Goal: Transaction & Acquisition: Book appointment/travel/reservation

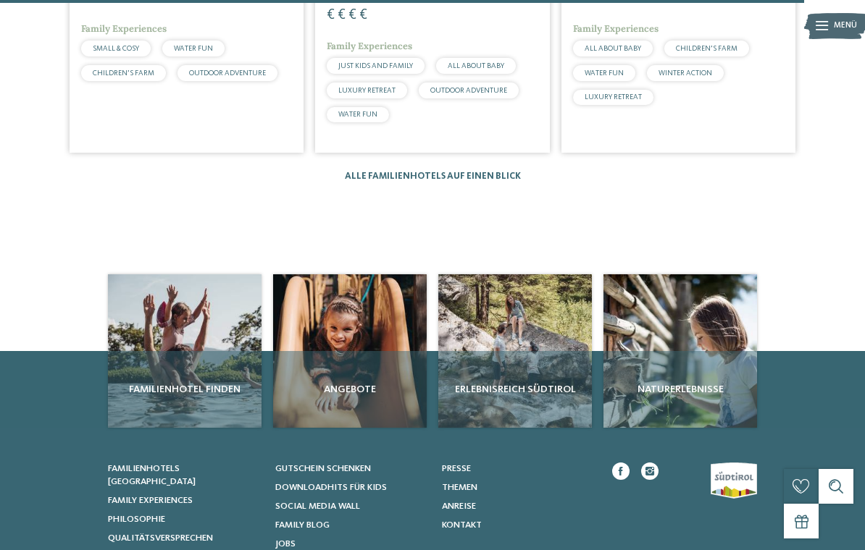
scroll to position [2251, 0]
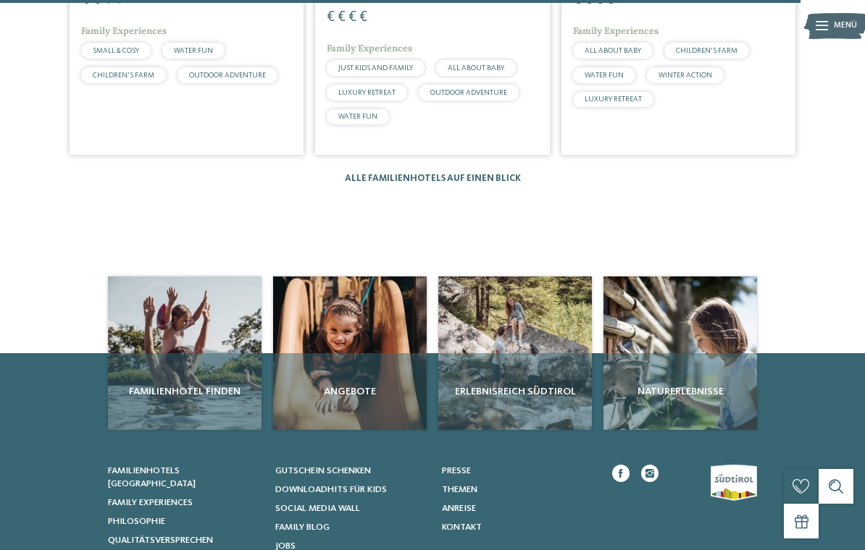
click at [156, 353] on div "Familienhotel finden" at bounding box center [184, 391] width 153 height 77
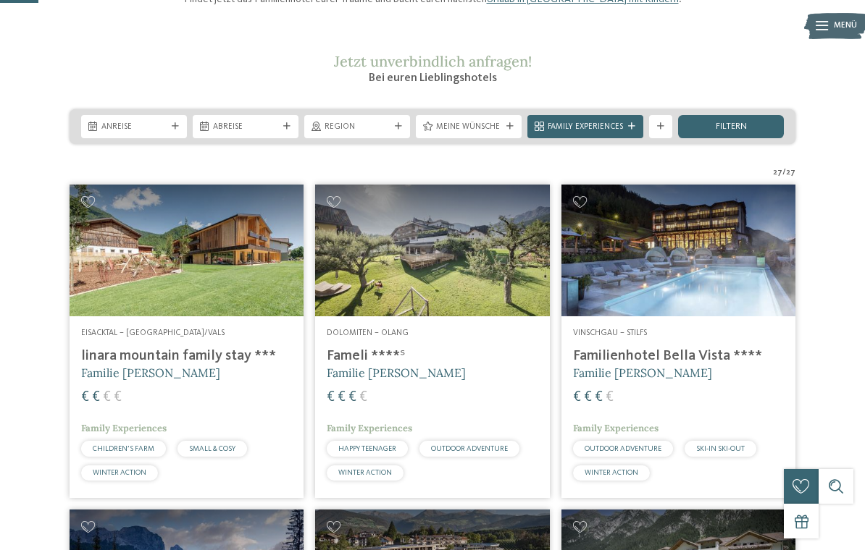
scroll to position [161, 0]
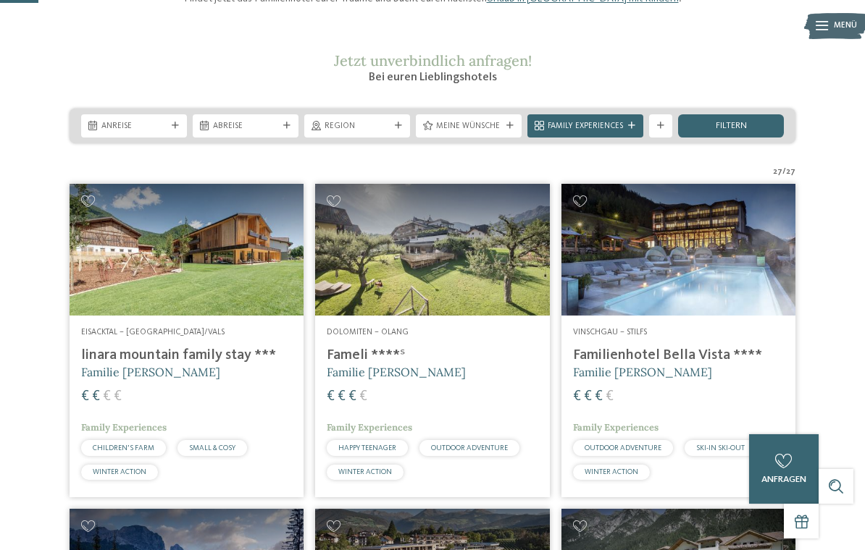
click at [722, 380] on h5 "Familie Gustav Thöni" at bounding box center [678, 372] width 211 height 16
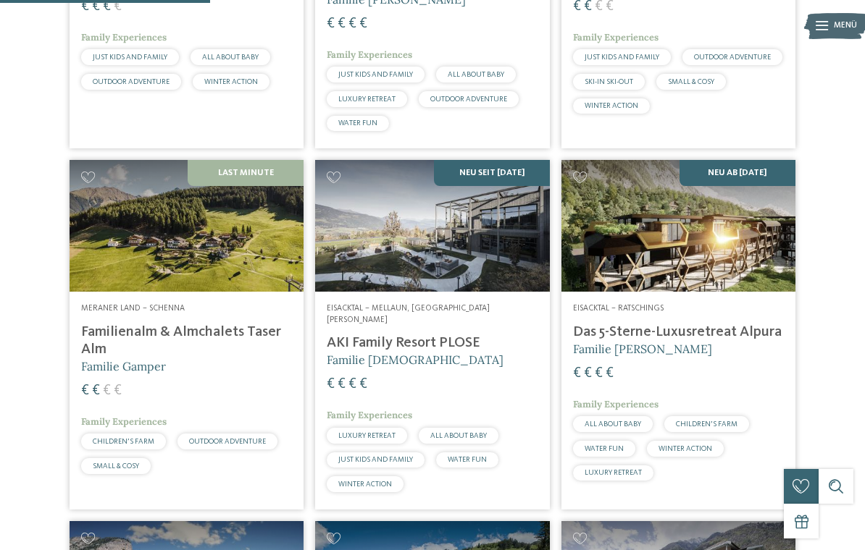
scroll to position [878, 0]
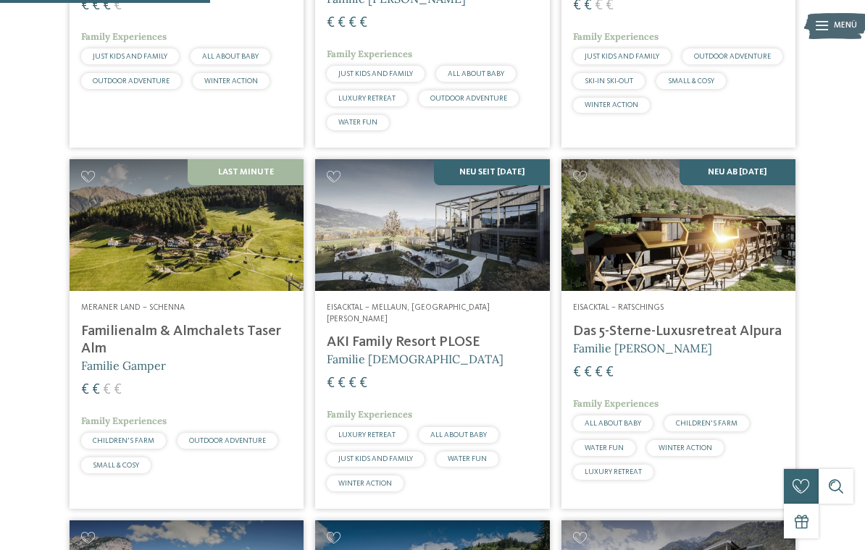
click at [153, 257] on img at bounding box center [187, 225] width 234 height 132
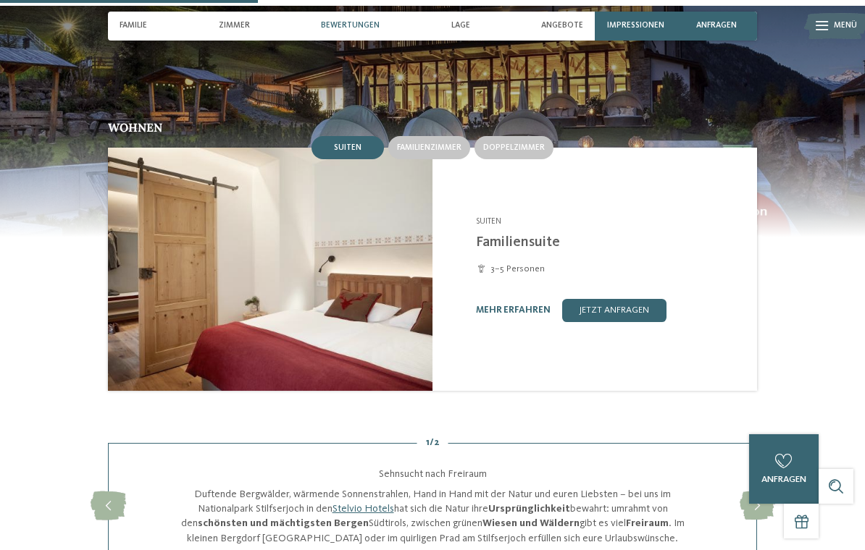
scroll to position [1070, 0]
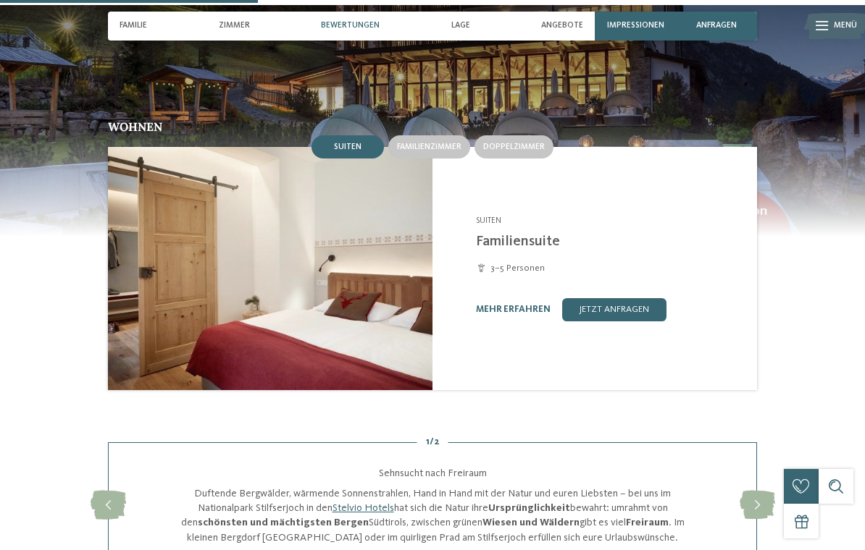
click at [197, 329] on img at bounding box center [270, 268] width 324 height 243
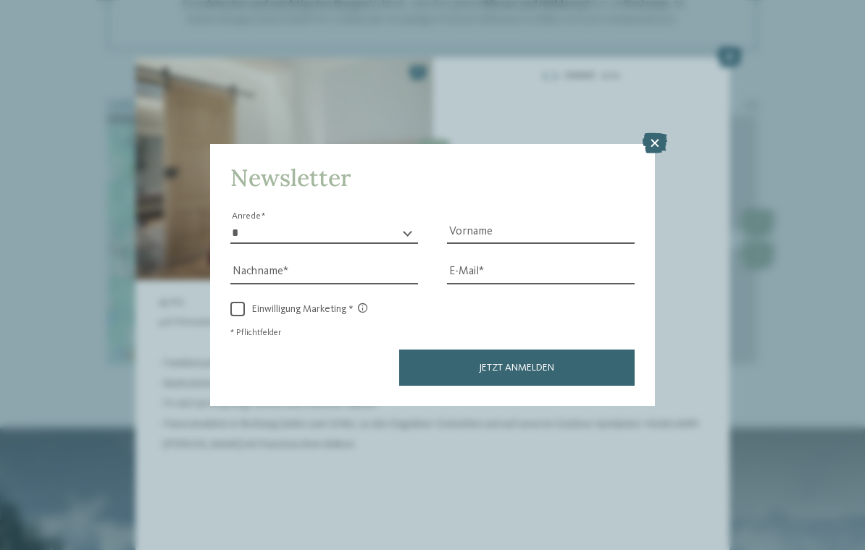
scroll to position [1552, 0]
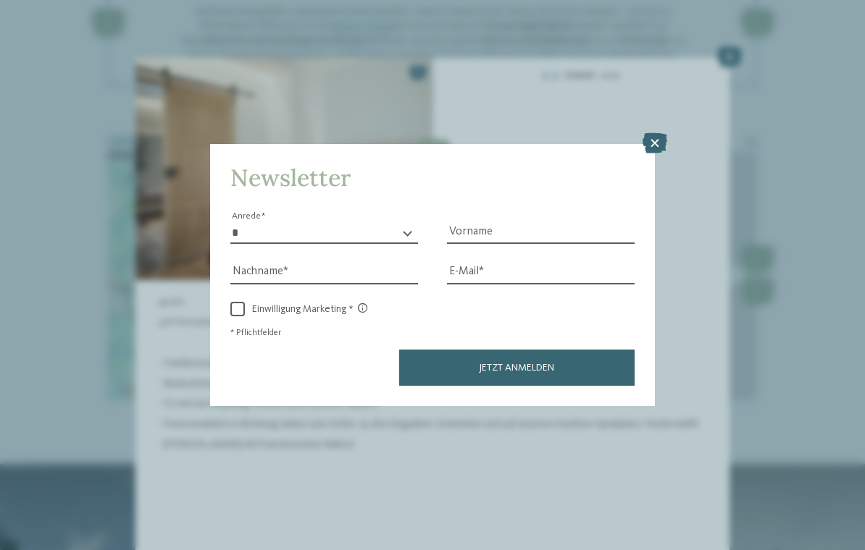
click at [653, 133] on icon at bounding box center [654, 143] width 25 height 20
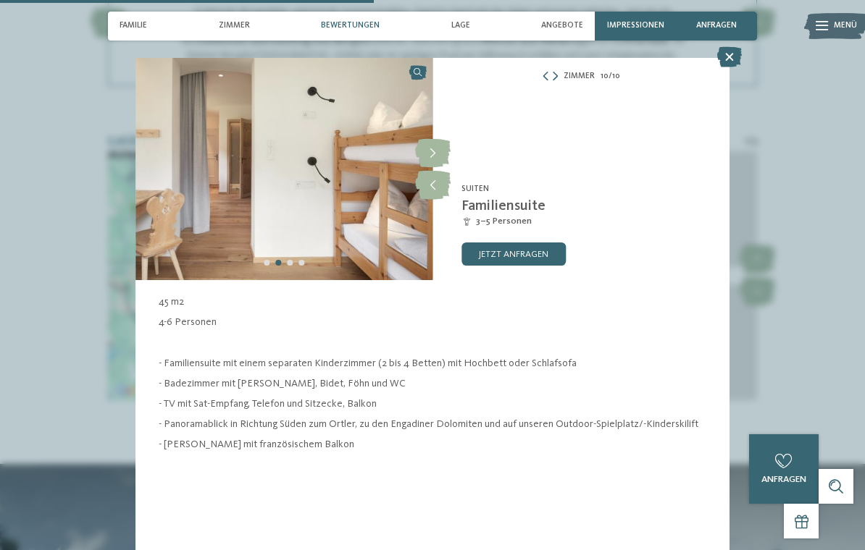
scroll to position [0, 0]
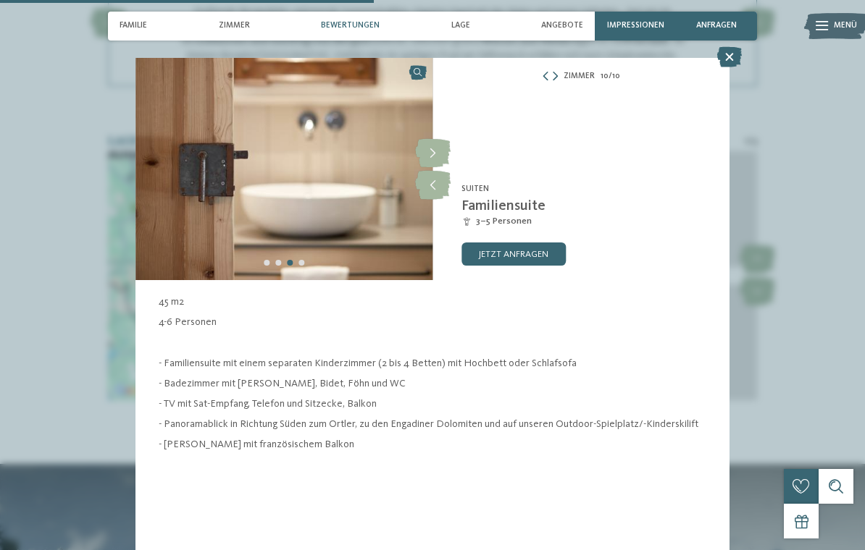
click at [72, 227] on div "Zimmer 10 / 10 slide 10 of 10 1" at bounding box center [432, 275] width 865 height 550
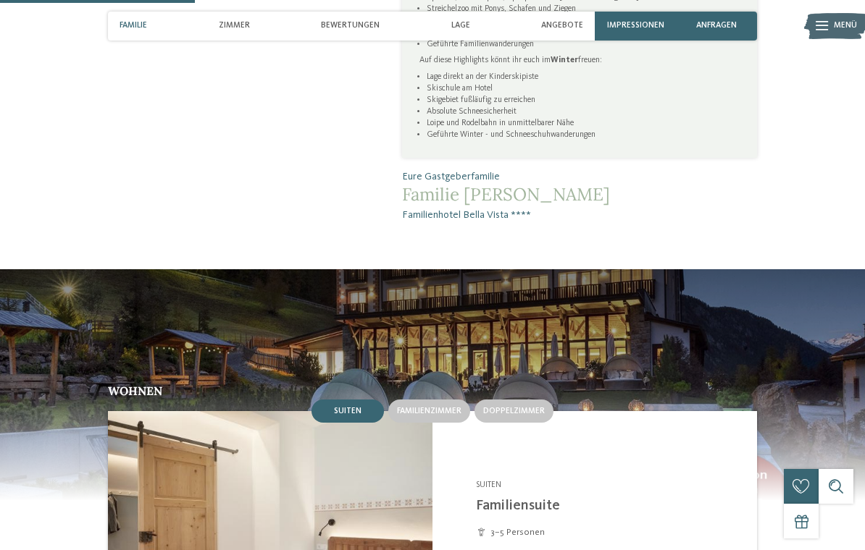
scroll to position [791, 0]
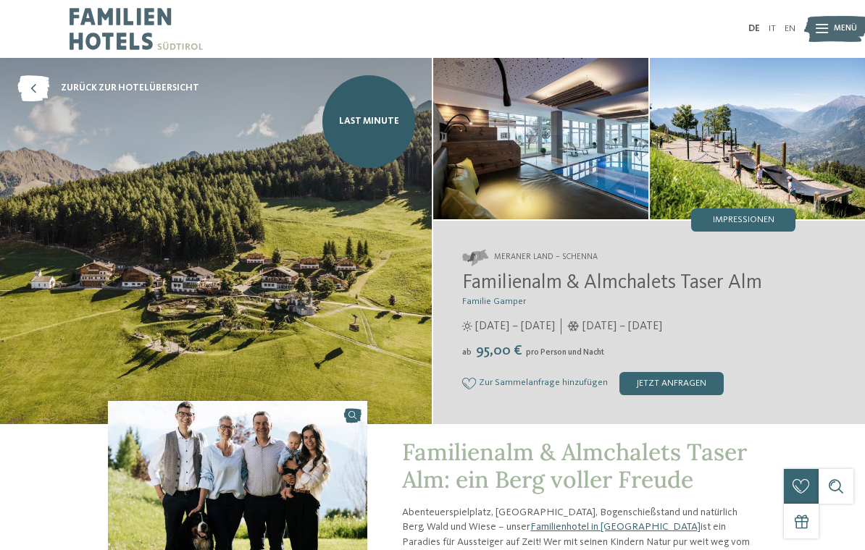
click at [517, 166] on img at bounding box center [540, 138] width 215 height 161
click at [767, 223] on span "Impressionen" at bounding box center [743, 220] width 62 height 9
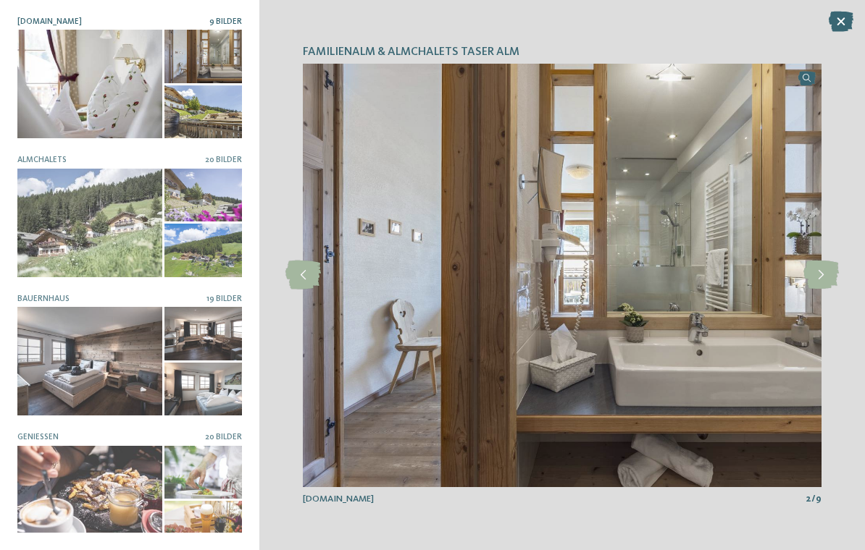
click at [298, 306] on div "Familienalm & Almchalets Taser Alm slide 2 of 9 2" at bounding box center [561, 275] width 605 height 550
click at [820, 274] on icon at bounding box center [820, 275] width 35 height 29
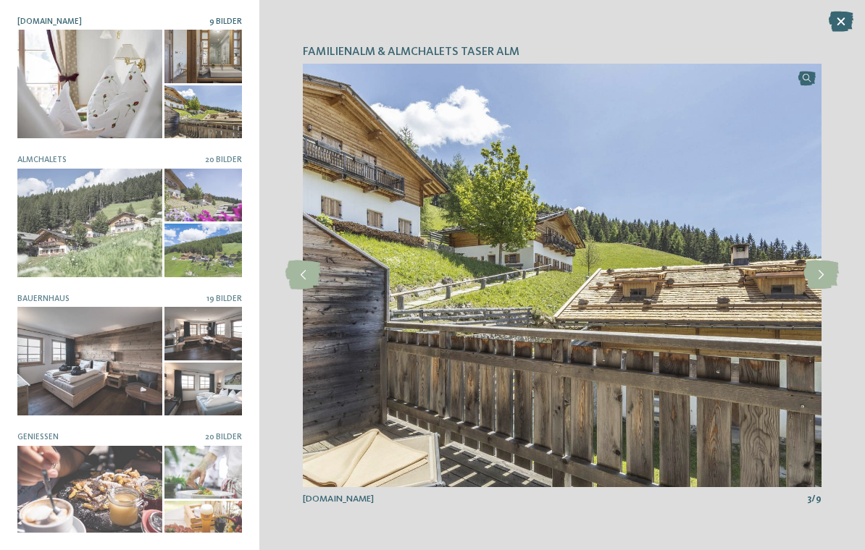
click at [815, 279] on icon at bounding box center [820, 275] width 35 height 29
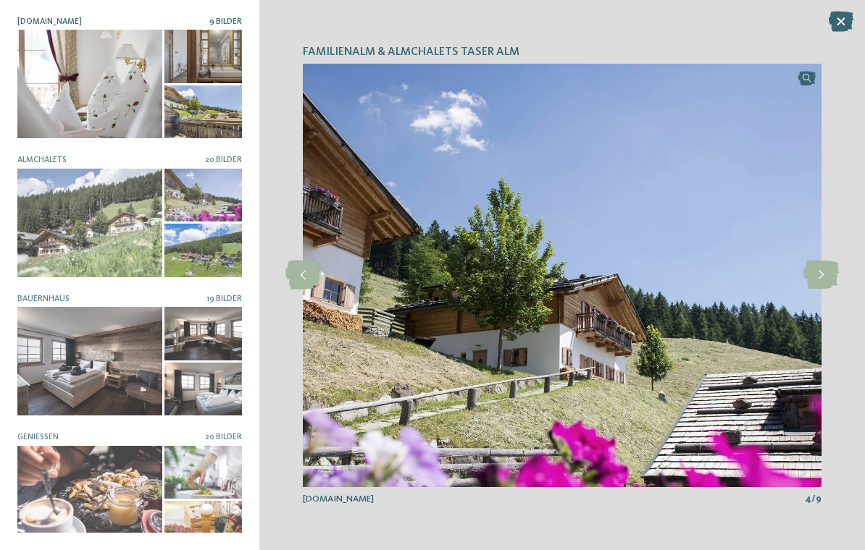
click at [817, 279] on icon at bounding box center [820, 275] width 35 height 29
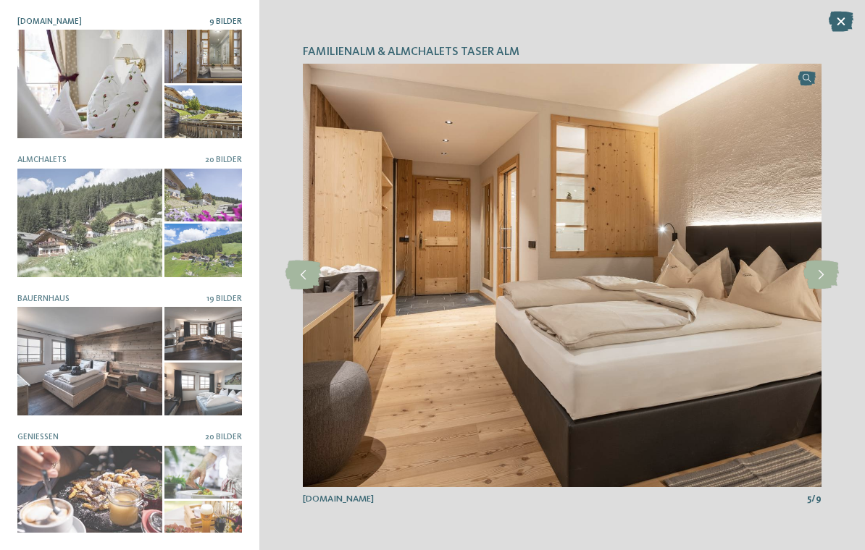
click at [830, 280] on icon at bounding box center [820, 275] width 35 height 29
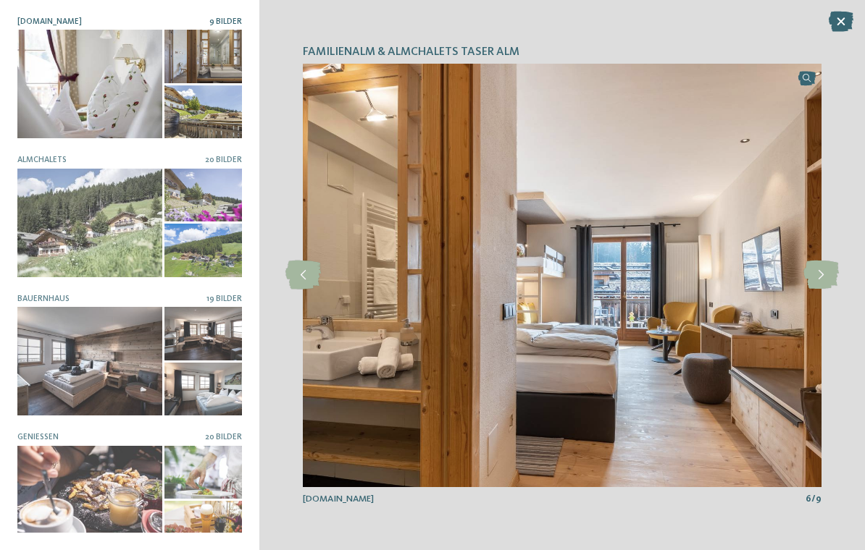
click at [827, 281] on icon at bounding box center [820, 275] width 35 height 29
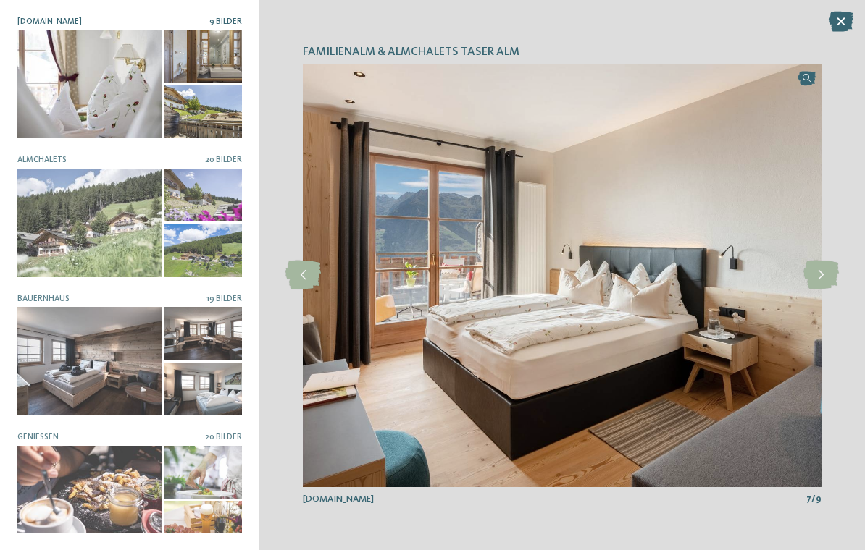
click at [827, 280] on icon at bounding box center [820, 275] width 35 height 29
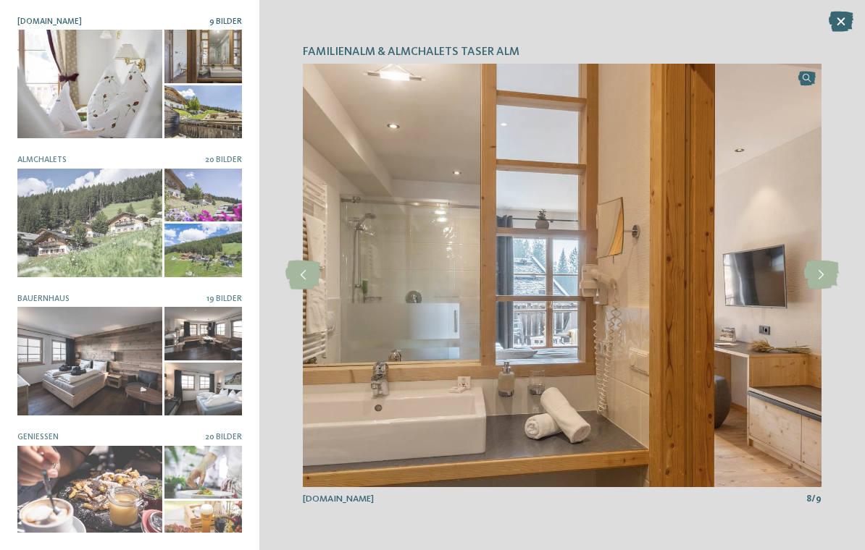
click at [823, 279] on icon at bounding box center [820, 275] width 35 height 29
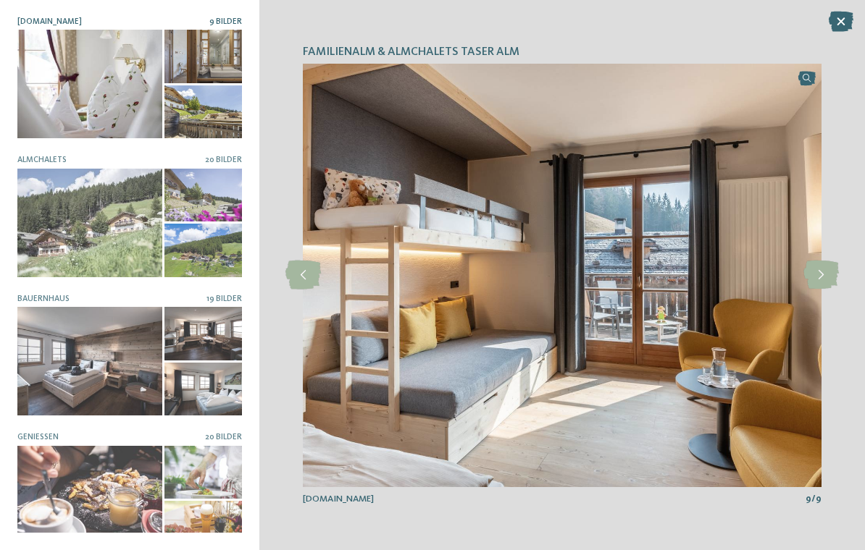
click at [834, 275] on icon at bounding box center [820, 275] width 35 height 29
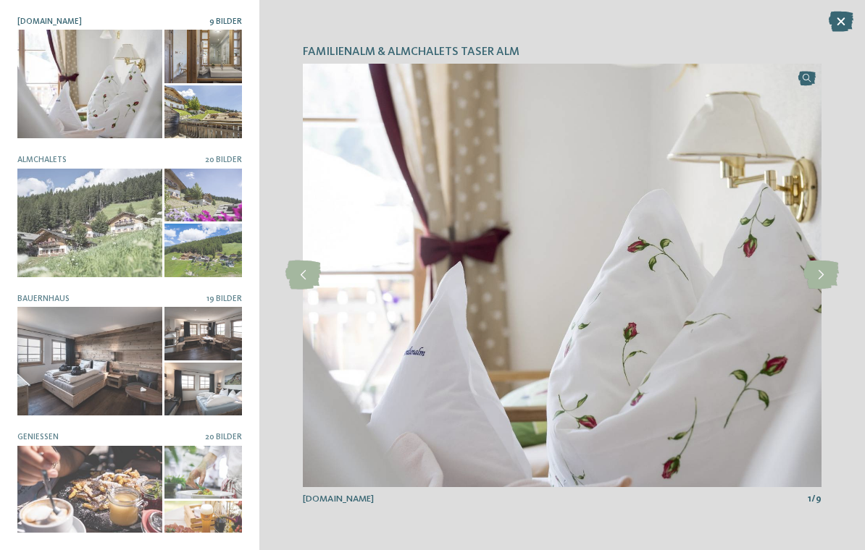
click at [815, 285] on icon at bounding box center [820, 275] width 35 height 29
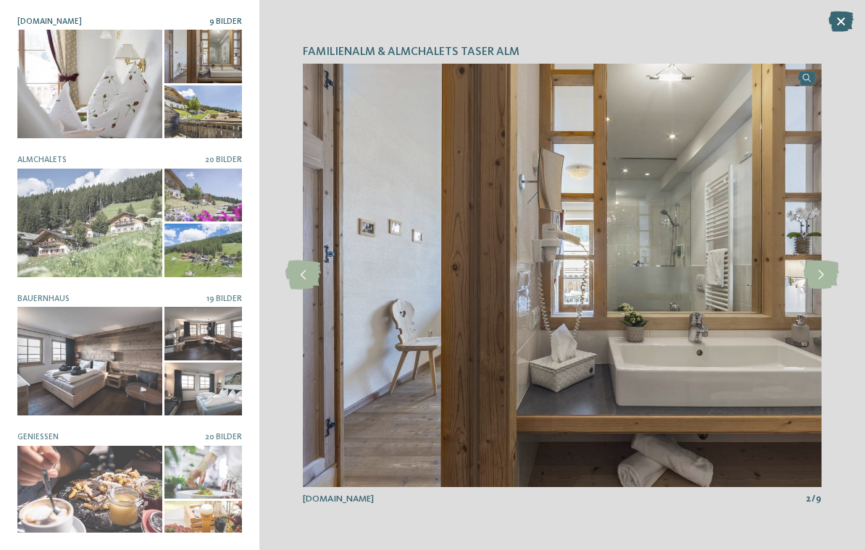
click at [827, 276] on icon at bounding box center [820, 275] width 35 height 29
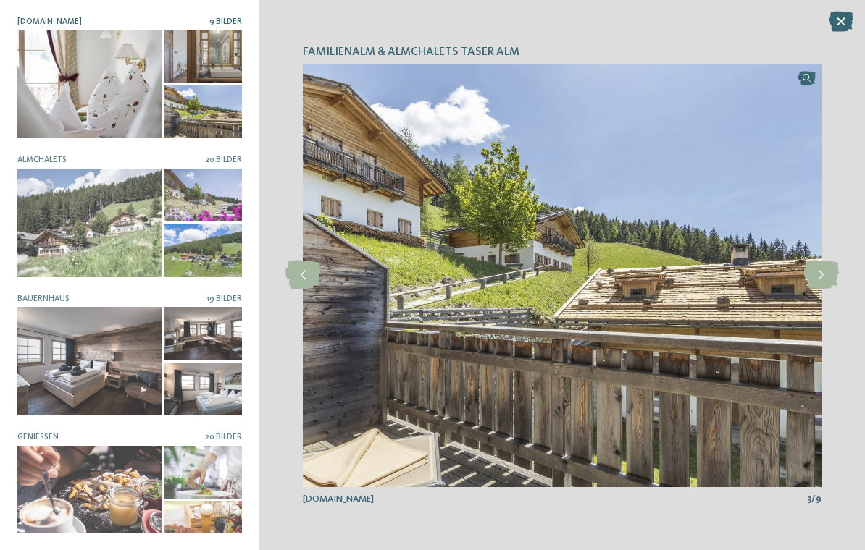
click at [838, 262] on icon at bounding box center [820, 275] width 35 height 29
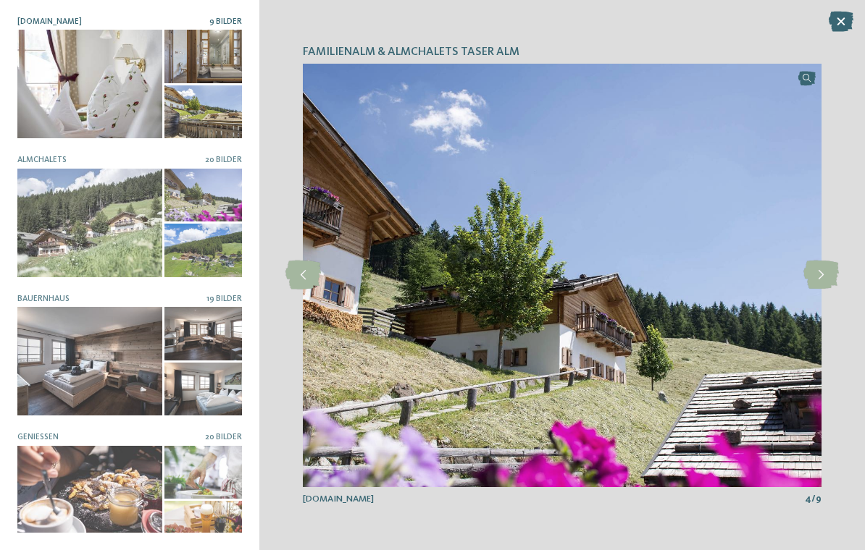
click at [857, 264] on div "Familienalm & Almchalets Taser Alm slide 4 of 9 4" at bounding box center [561, 275] width 605 height 550
click at [64, 245] on div at bounding box center [89, 223] width 145 height 109
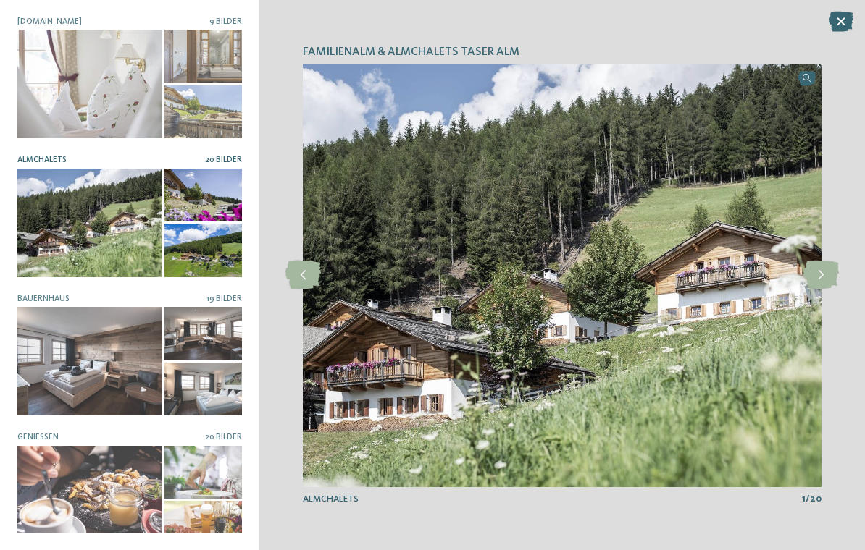
click at [817, 277] on icon at bounding box center [820, 275] width 35 height 29
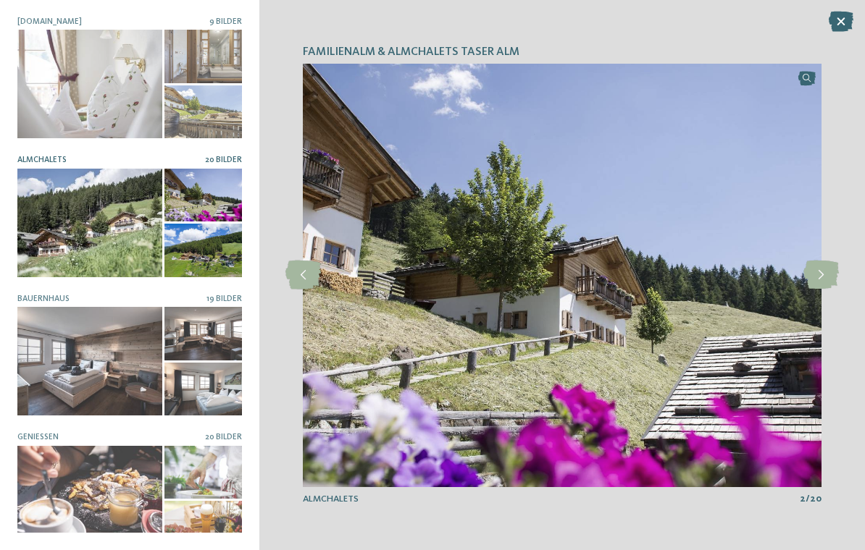
click at [815, 281] on icon at bounding box center [820, 275] width 35 height 29
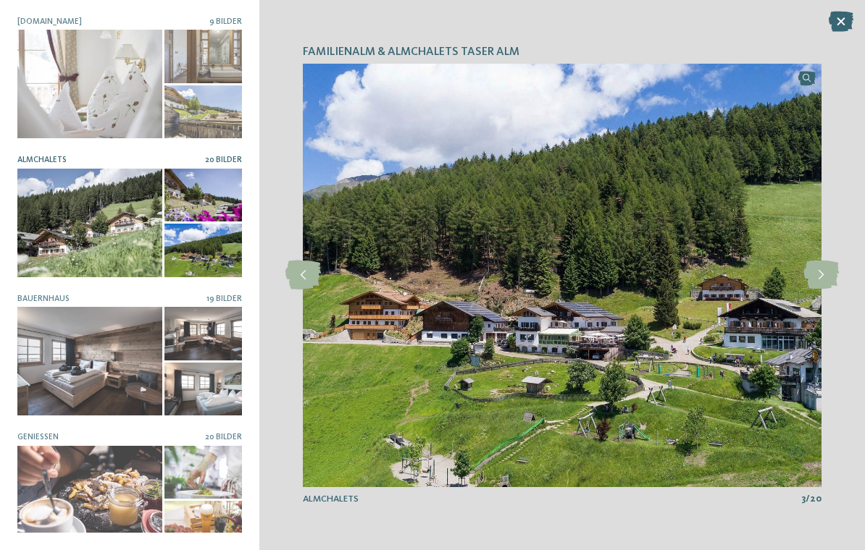
click at [815, 284] on icon at bounding box center [820, 275] width 35 height 29
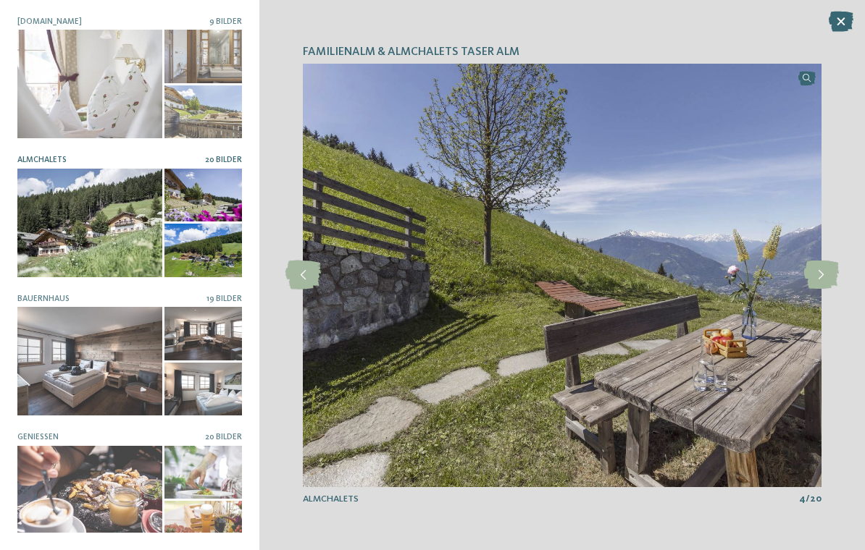
click at [830, 275] on icon at bounding box center [820, 275] width 35 height 29
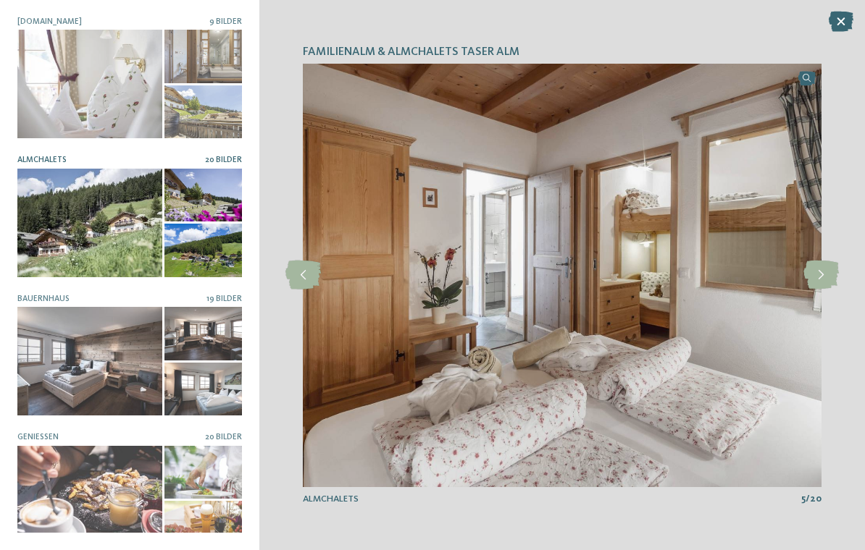
click at [817, 279] on icon at bounding box center [820, 275] width 35 height 29
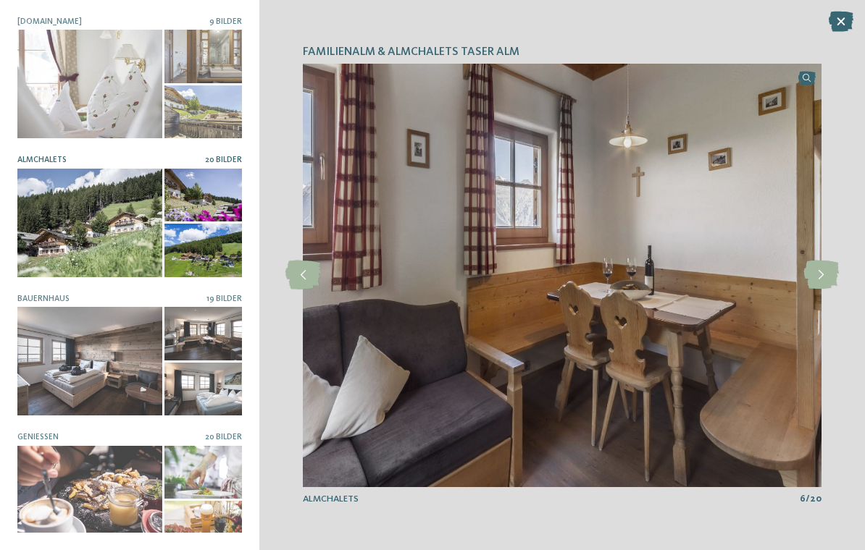
click at [828, 274] on icon at bounding box center [820, 275] width 35 height 29
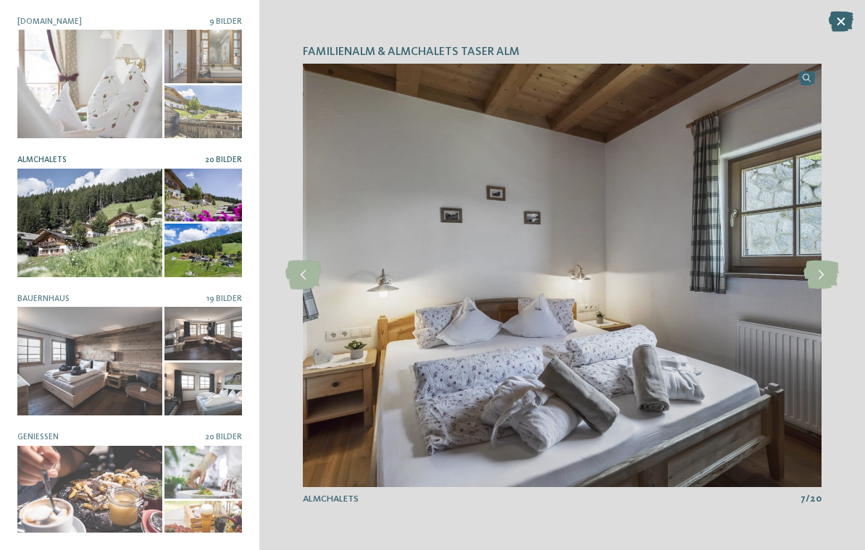
click at [837, 264] on icon at bounding box center [820, 275] width 35 height 29
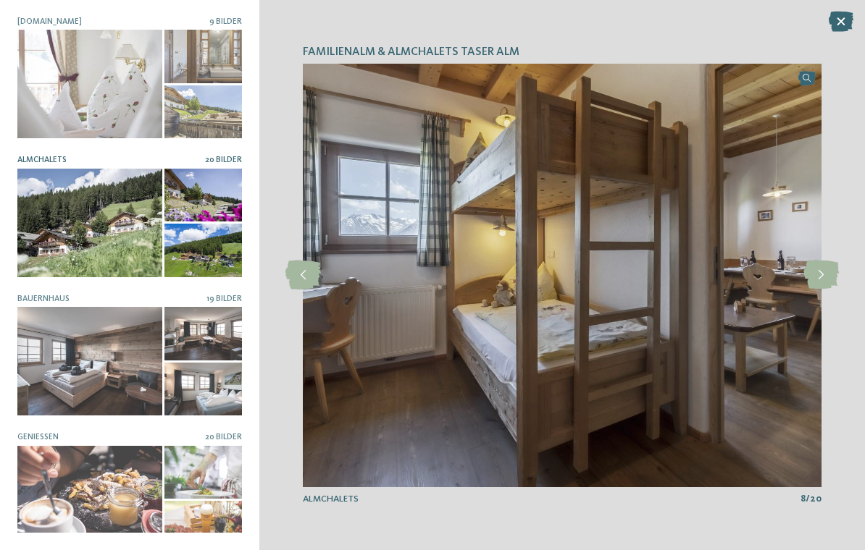
click at [838, 272] on icon at bounding box center [820, 275] width 35 height 29
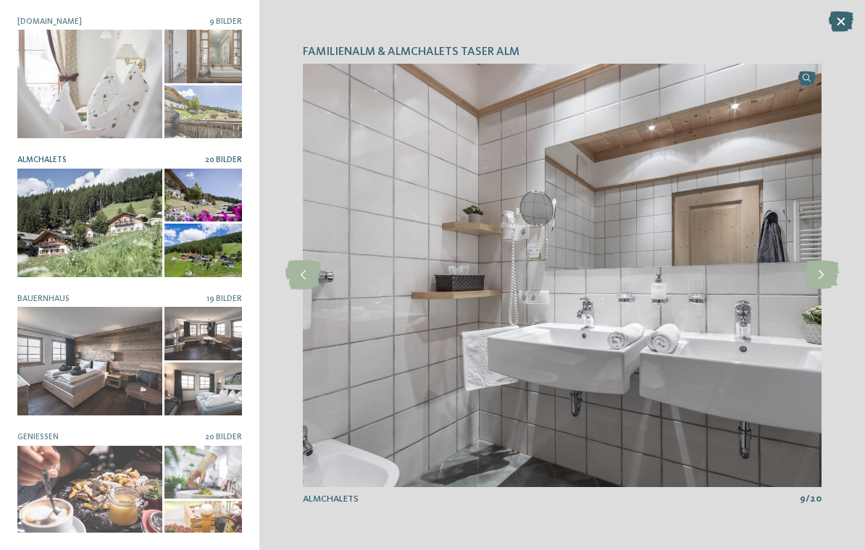
click at [60, 230] on div at bounding box center [89, 223] width 145 height 109
click at [72, 229] on div at bounding box center [89, 223] width 145 height 109
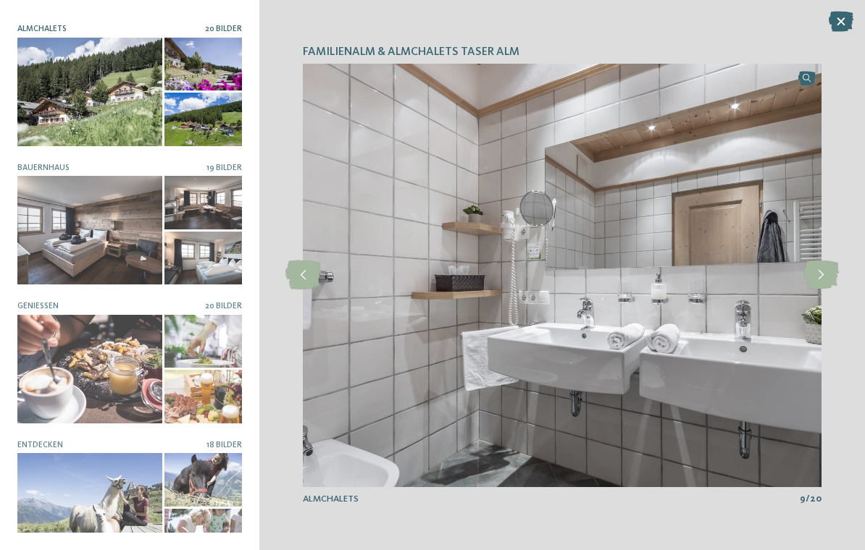
scroll to position [106, 0]
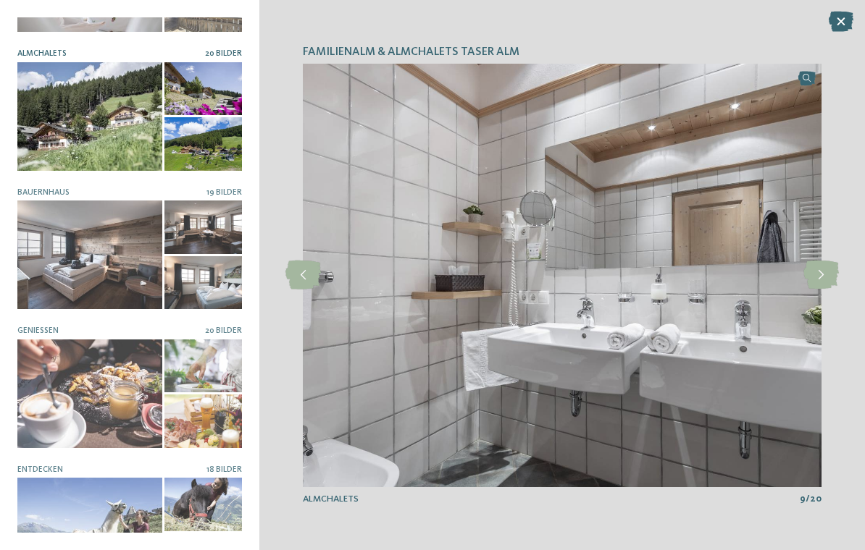
click at [79, 246] on div at bounding box center [89, 255] width 145 height 109
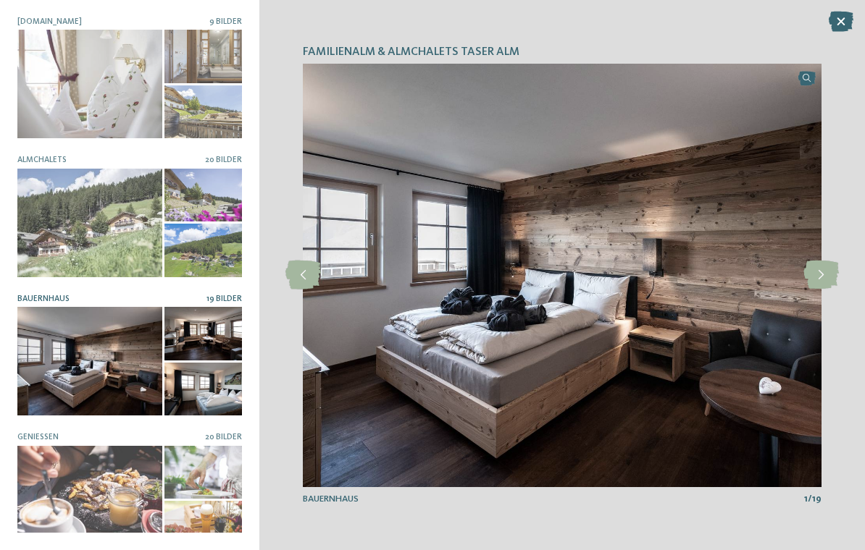
scroll to position [-1, 0]
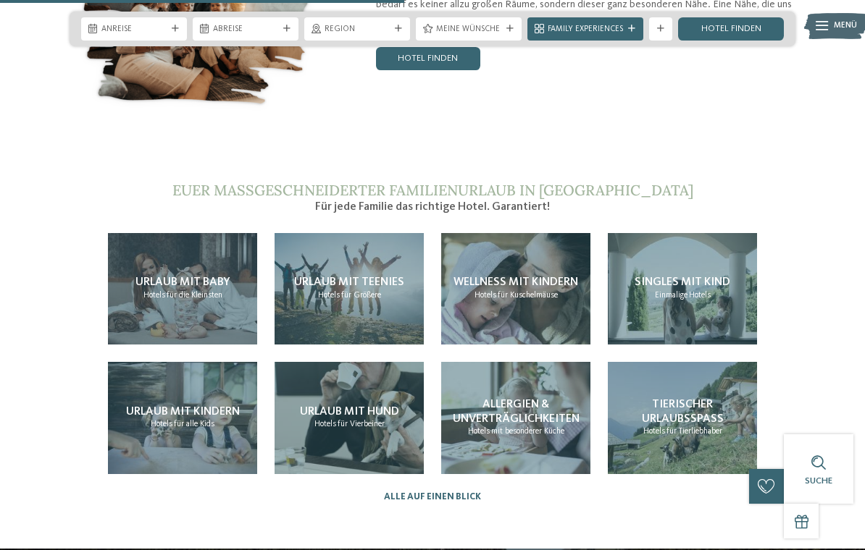
scroll to position [2412, 0]
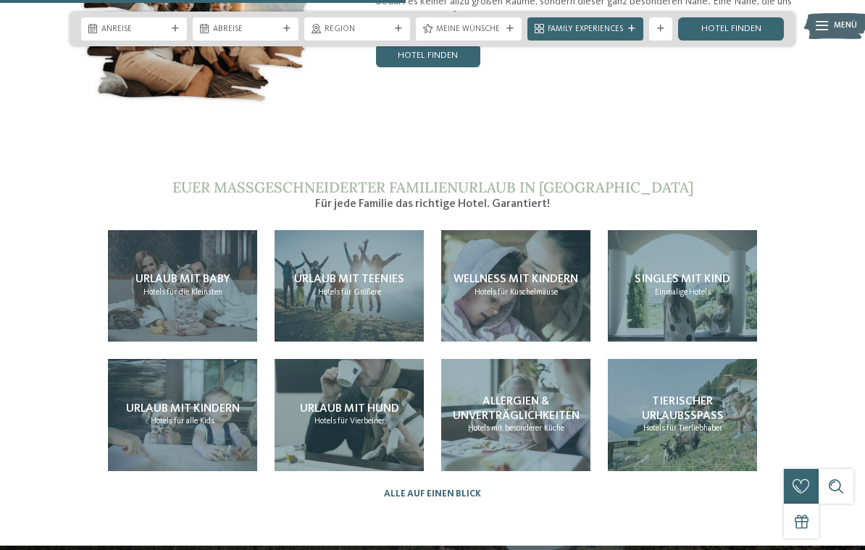
click at [182, 300] on div "Urlaub mit Baby Hotels für die Kleinsten" at bounding box center [182, 286] width 149 height 112
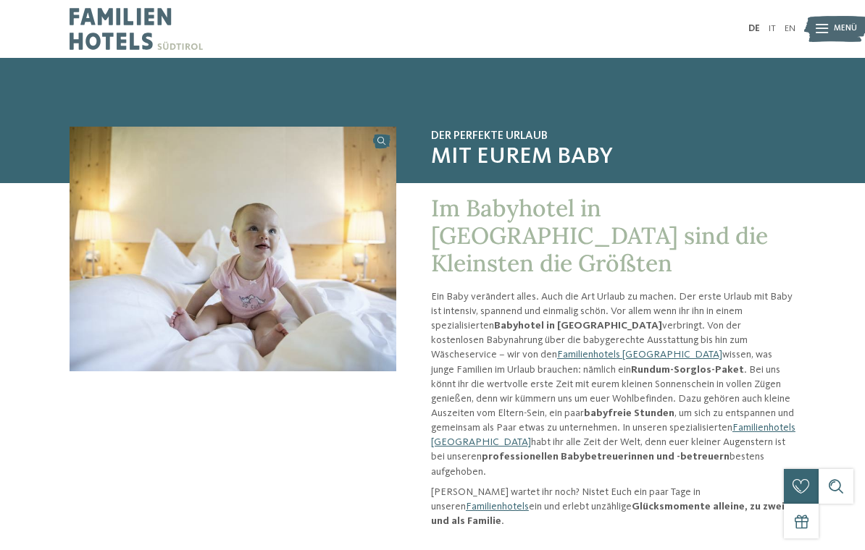
click at [557, 350] on link "Familienhotels [GEOGRAPHIC_DATA]" at bounding box center [639, 355] width 165 height 10
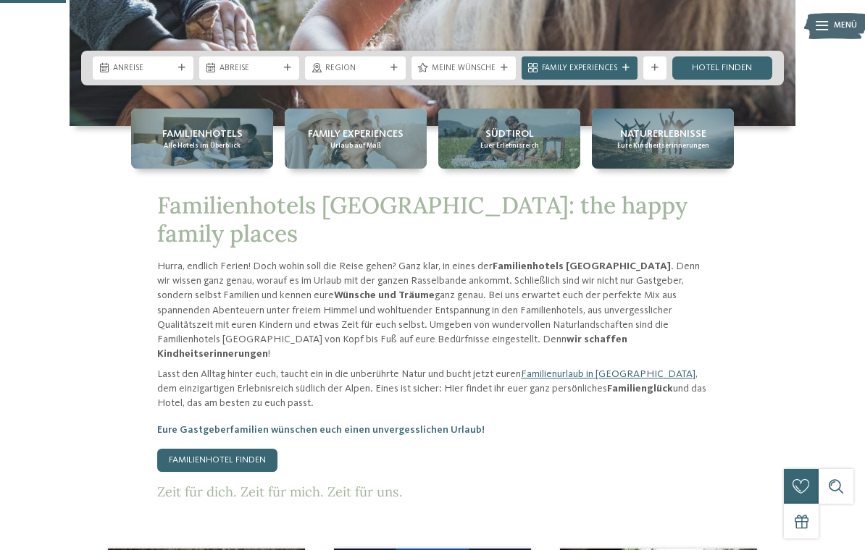
scroll to position [403, 0]
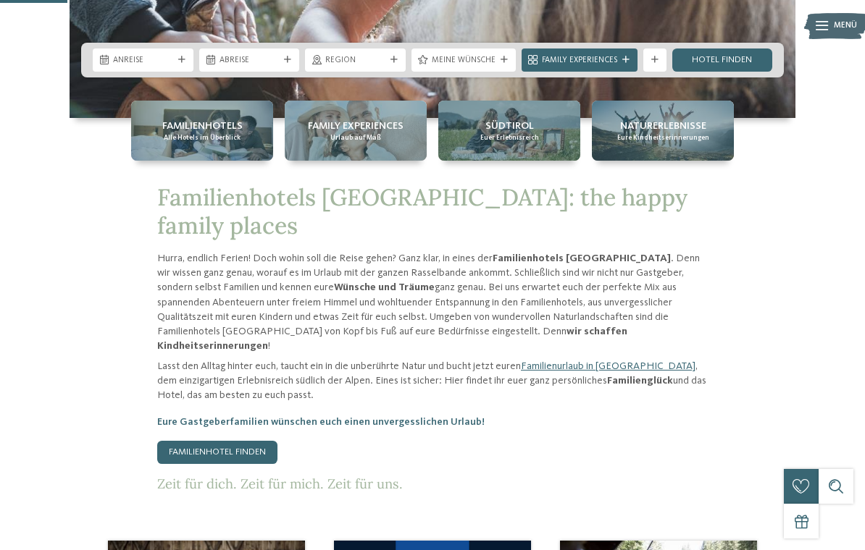
click at [190, 441] on link "Familienhotel finden" at bounding box center [217, 452] width 120 height 23
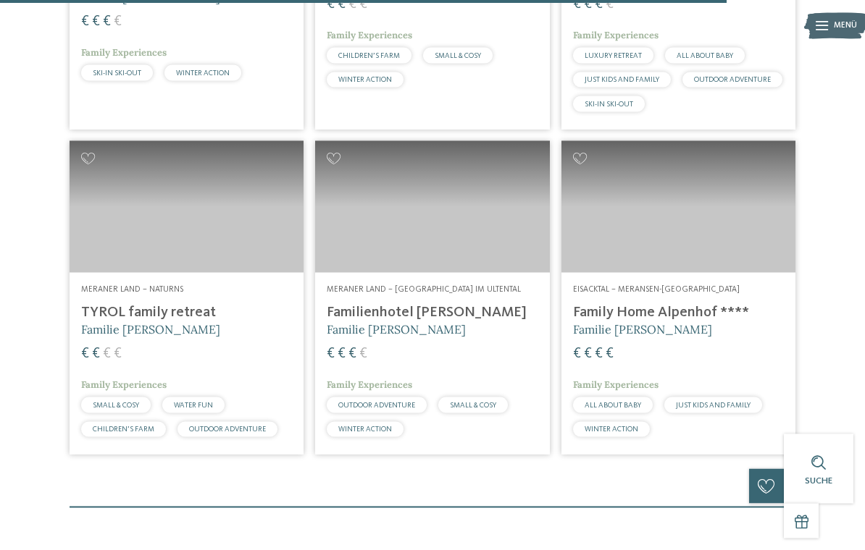
scroll to position [3063, 0]
